Goal: Task Accomplishment & Management: Use online tool/utility

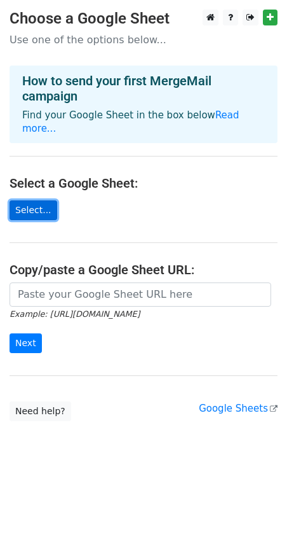
click at [38, 200] on link "Select..." at bounding box center [34, 210] width 48 height 20
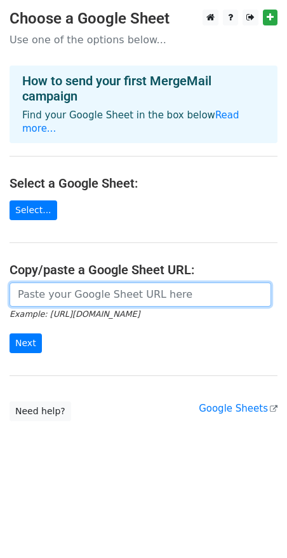
click at [48, 284] on input "url" at bounding box center [141, 294] width 262 height 24
paste input "https://docs.google.com/spreadsheets/d/19yhUm8Dcq-3ij0X3lycng20NYTxKg7_9b8aLCXu…"
type input "https://docs.google.com/spreadsheets/d/19yhUm8Dcq-3ij0X3lycng20NYTxKg7_9b8aLCXu…"
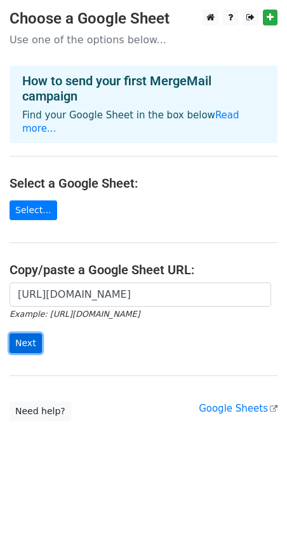
click at [18, 338] on input "Next" at bounding box center [26, 343] width 32 height 20
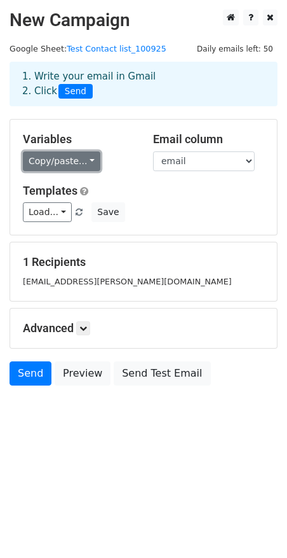
click at [83, 159] on link "Copy/paste..." at bounding box center [62, 161] width 78 height 20
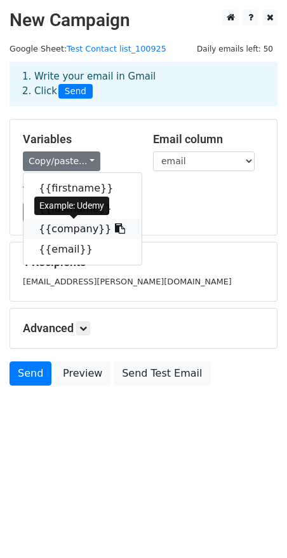
click at [80, 231] on link "{{company}}" at bounding box center [83, 229] width 118 height 20
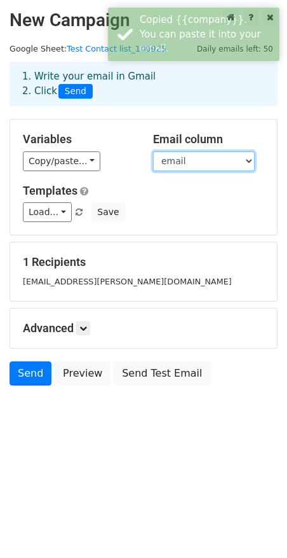
click at [186, 162] on select "firstname lastname company email" at bounding box center [204, 161] width 102 height 20
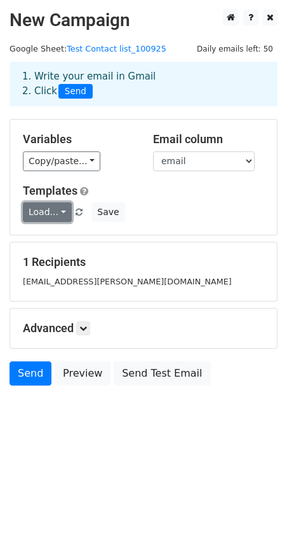
click at [59, 215] on link "Load..." at bounding box center [47, 212] width 49 height 20
click at [149, 210] on div "Load... No templates saved Save" at bounding box center [143, 212] width 261 height 20
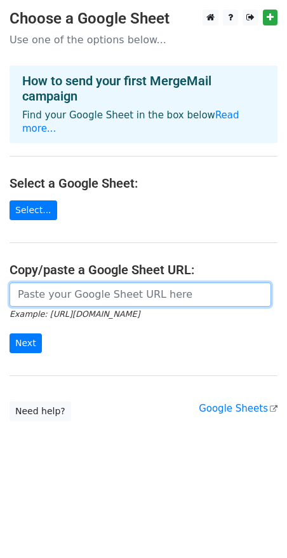
click at [60, 285] on input "url" at bounding box center [141, 294] width 262 height 24
type input "https://docs.google.com/spreadsheets/d/19yhUm8Dcq-3ij0X3lycng20NYTxKg7_9b8aLCXu…"
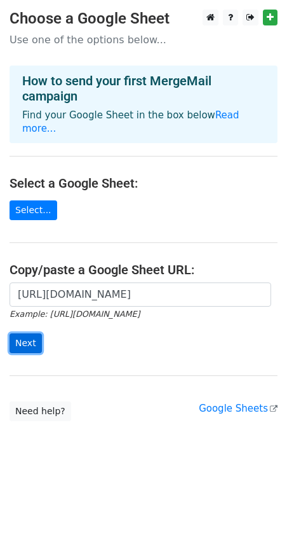
click at [18, 334] on input "Next" at bounding box center [26, 343] width 32 height 20
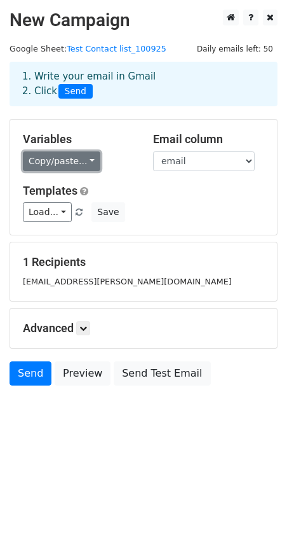
click at [85, 162] on link "Copy/paste..." at bounding box center [62, 161] width 78 height 20
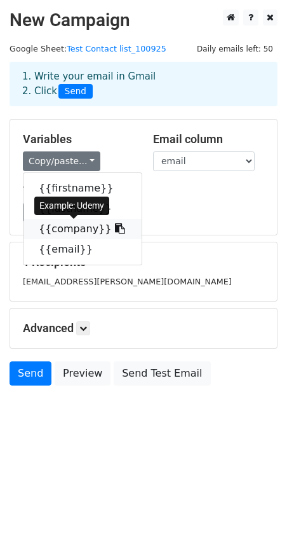
click at [76, 233] on link "{{company}}" at bounding box center [83, 229] width 118 height 20
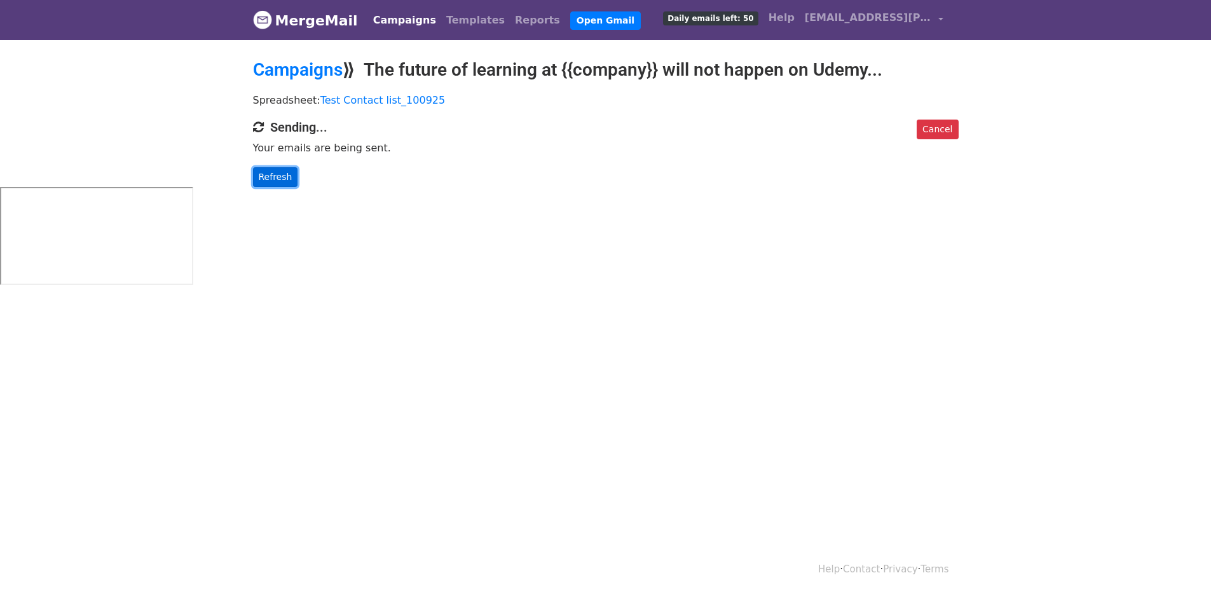
click at [285, 167] on link "Refresh" at bounding box center [275, 177] width 45 height 20
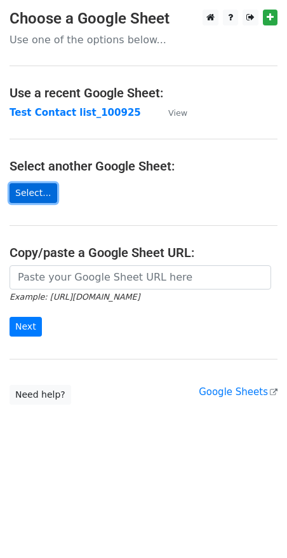
click at [43, 193] on link "Select..." at bounding box center [34, 193] width 48 height 20
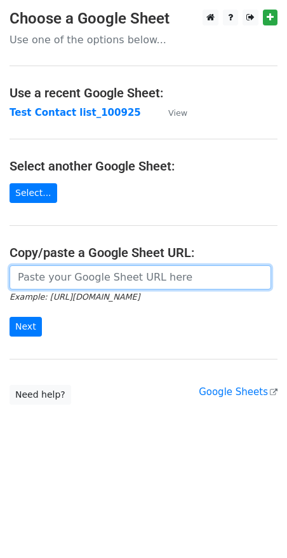
click at [116, 278] on input "url" at bounding box center [141, 277] width 262 height 24
paste input "[URL][DOMAIN_NAME]"
type input "https://docs.google.com/spreadsheets/d/15FyCKVFT2ZCzcMQzVJxD8u3gD7G8uett-tu3mvf…"
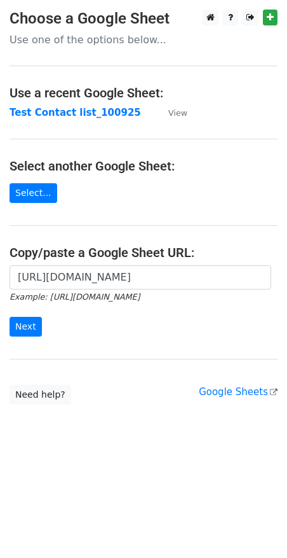
click at [133, 324] on form "https://docs.google.com/spreadsheets/d/15FyCKVFT2ZCzcMQzVJxD8u3gD7G8uett-tu3mvf…" at bounding box center [144, 300] width 268 height 71
click at [17, 328] on input "Next" at bounding box center [26, 327] width 32 height 20
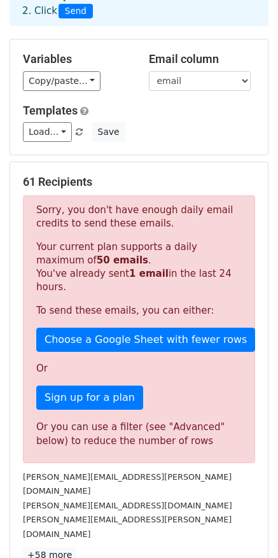
scroll to position [88, 0]
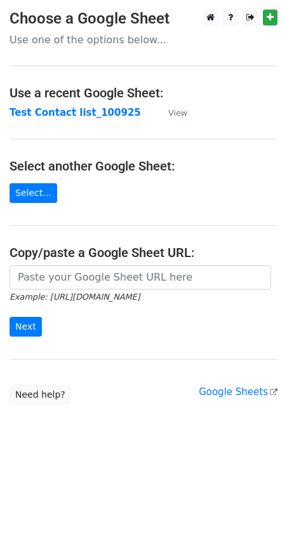
drag, startPoint x: 71, startPoint y: 263, endPoint x: 71, endPoint y: 270, distance: 7.0
click at [71, 266] on main "Choose a Google Sheet Use one of the options below... Use a recent Google Sheet…" at bounding box center [143, 207] width 287 height 395
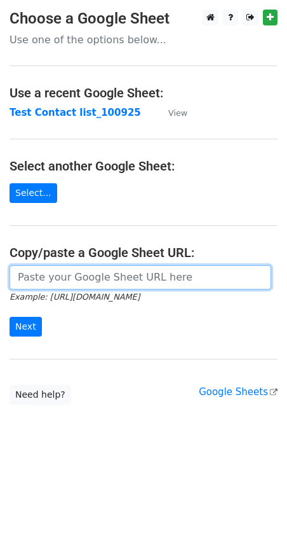
click at [69, 279] on input "url" at bounding box center [141, 277] width 262 height 24
paste input "https://docs.google.com/spreadsheets/d/15FyCKVFT2ZCzcMQzVJxD8u3gD7G8uett-tu3mvf…"
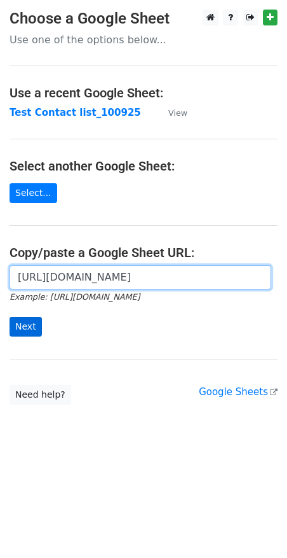
type input "https://docs.google.com/spreadsheets/d/15FyCKVFT2ZCzcMQzVJxD8u3gD7G8uett-tu3mvf…"
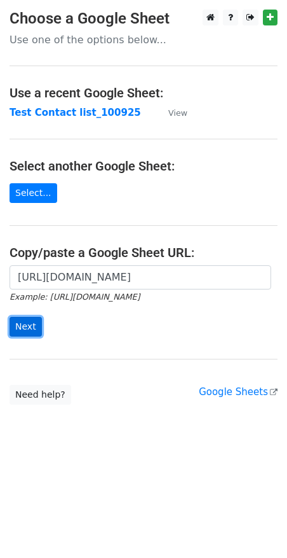
click at [26, 327] on input "Next" at bounding box center [26, 327] width 32 height 20
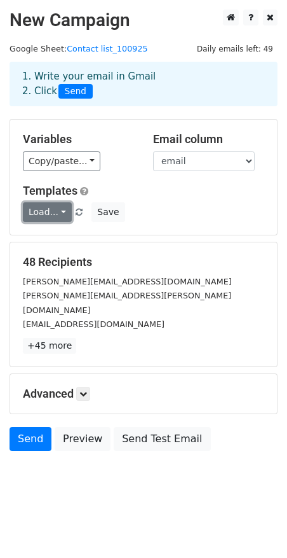
click at [63, 214] on link "Load..." at bounding box center [47, 212] width 49 height 20
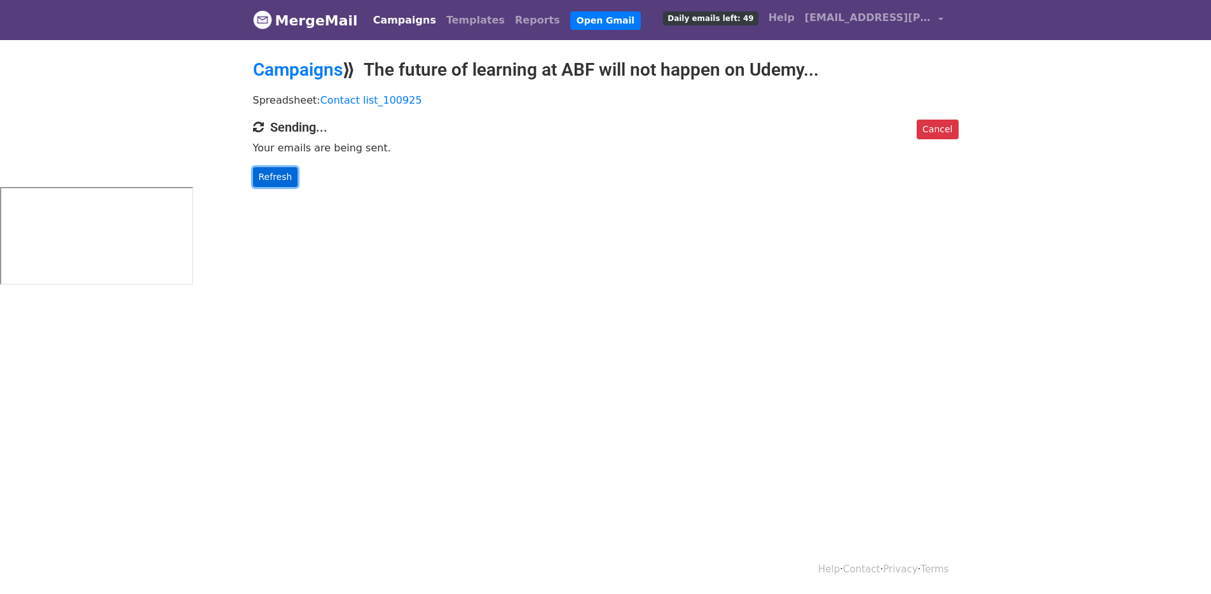
click at [289, 172] on link "Refresh" at bounding box center [275, 177] width 45 height 20
click at [279, 182] on link "Refresh" at bounding box center [275, 177] width 45 height 20
click at [277, 175] on link "Refresh" at bounding box center [275, 177] width 45 height 20
click at [279, 172] on link "Refresh" at bounding box center [275, 177] width 45 height 20
click at [930, 132] on link "Cancel" at bounding box center [937, 130] width 41 height 20
